Goal: Check status: Check status

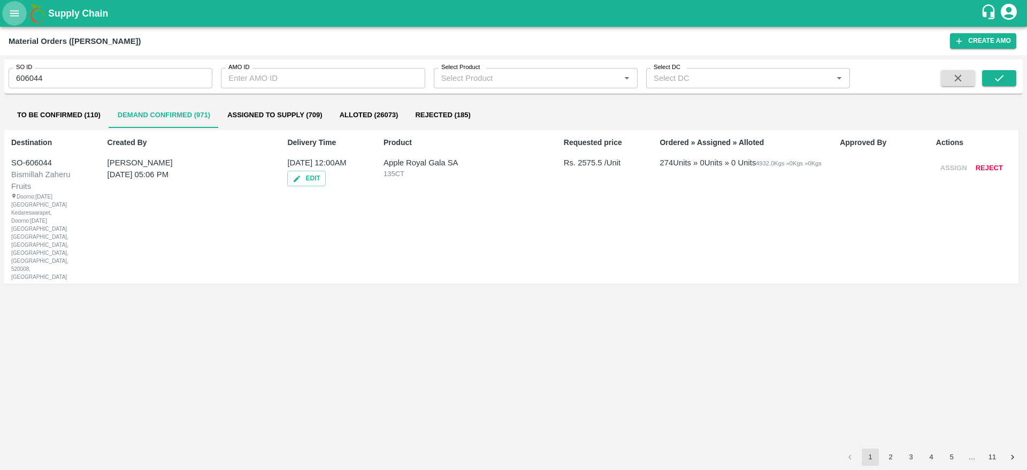
click at [16, 10] on icon "open drawer" at bounding box center [14, 13] width 9 height 6
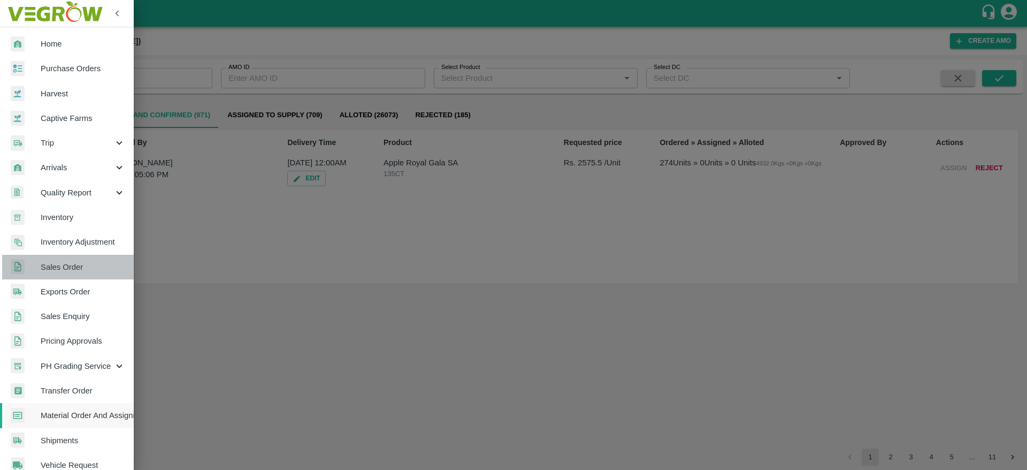
click at [93, 256] on link "Sales Order" at bounding box center [67, 267] width 134 height 25
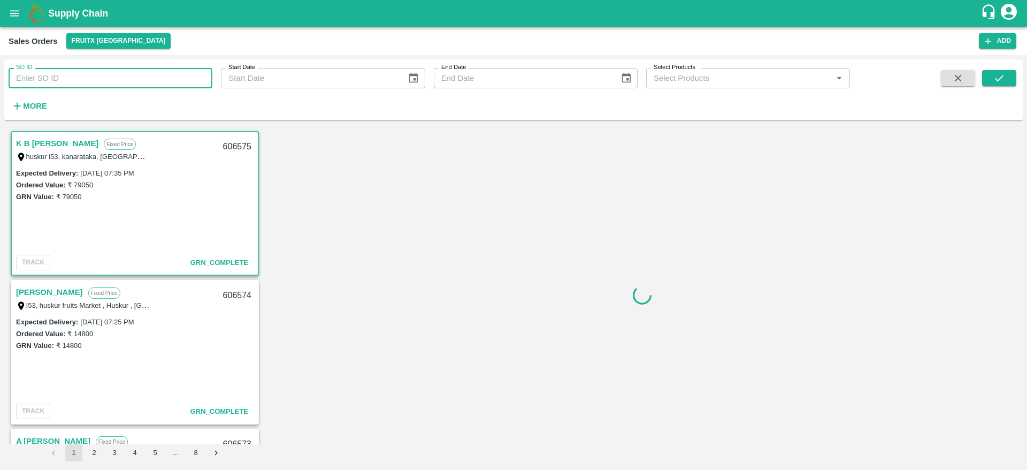
click at [163, 81] on input "SO ID" at bounding box center [111, 78] width 204 height 20
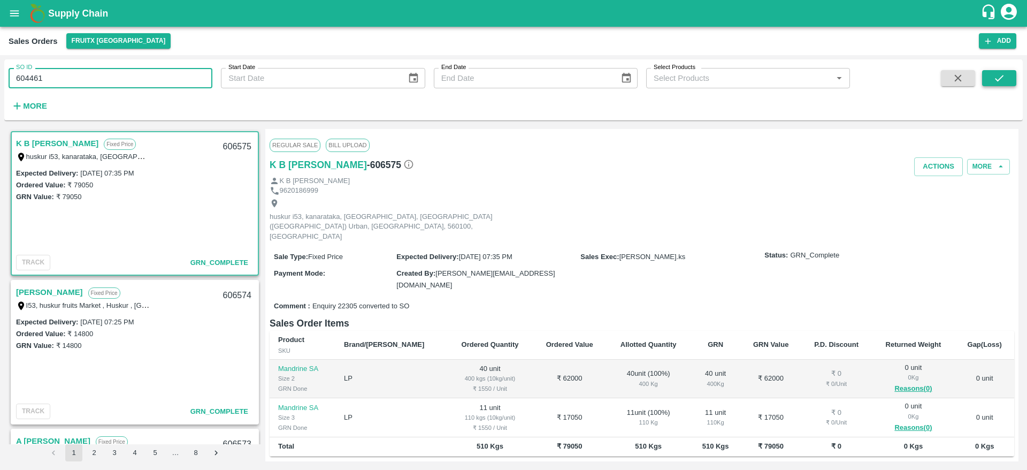
type input "604461"
click at [1003, 74] on icon "submit" at bounding box center [999, 78] width 12 height 12
